Goal: Task Accomplishment & Management: Manage account settings

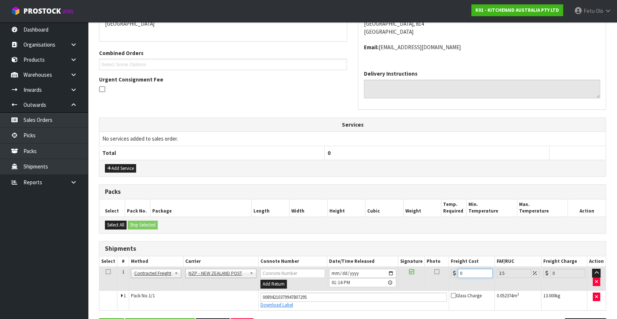
type input "4.14"
type input "4.3"
type input "4.45"
type input "4.33"
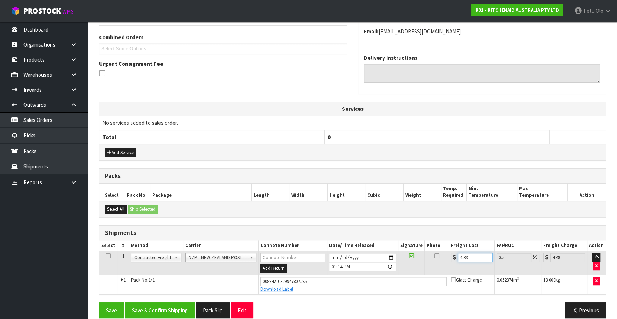
scroll to position [193, 0]
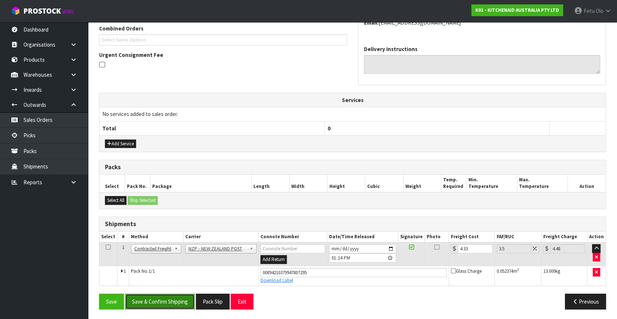
click at [167, 301] on button "Save & Confirm Shipping" at bounding box center [160, 302] width 70 height 16
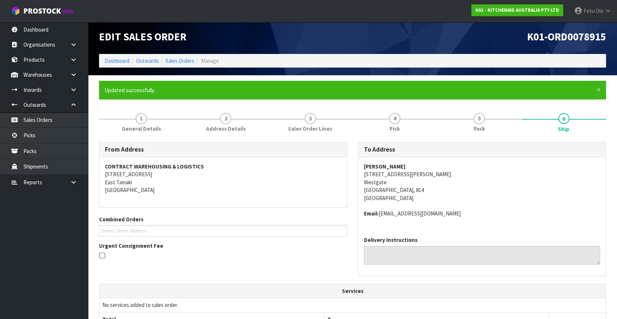
scroll to position [0, 0]
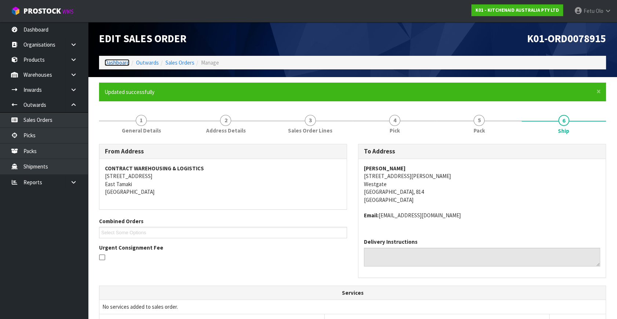
click at [120, 65] on link "Dashboard" at bounding box center [117, 62] width 25 height 7
